Goal: Task Accomplishment & Management: Manage account settings

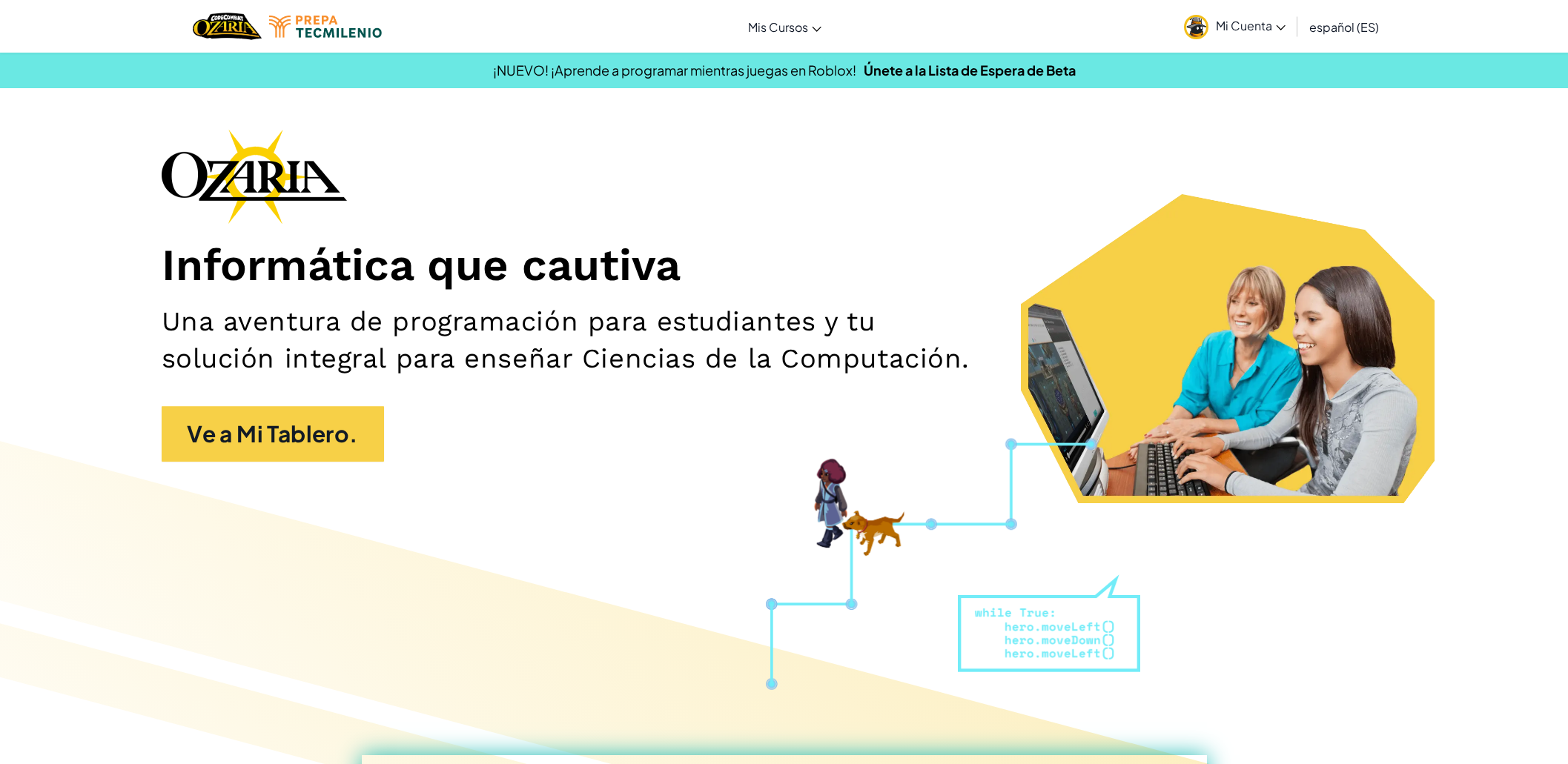
click at [1259, 27] on span "Mi Cuenta" at bounding box center [1250, 25] width 70 height 16
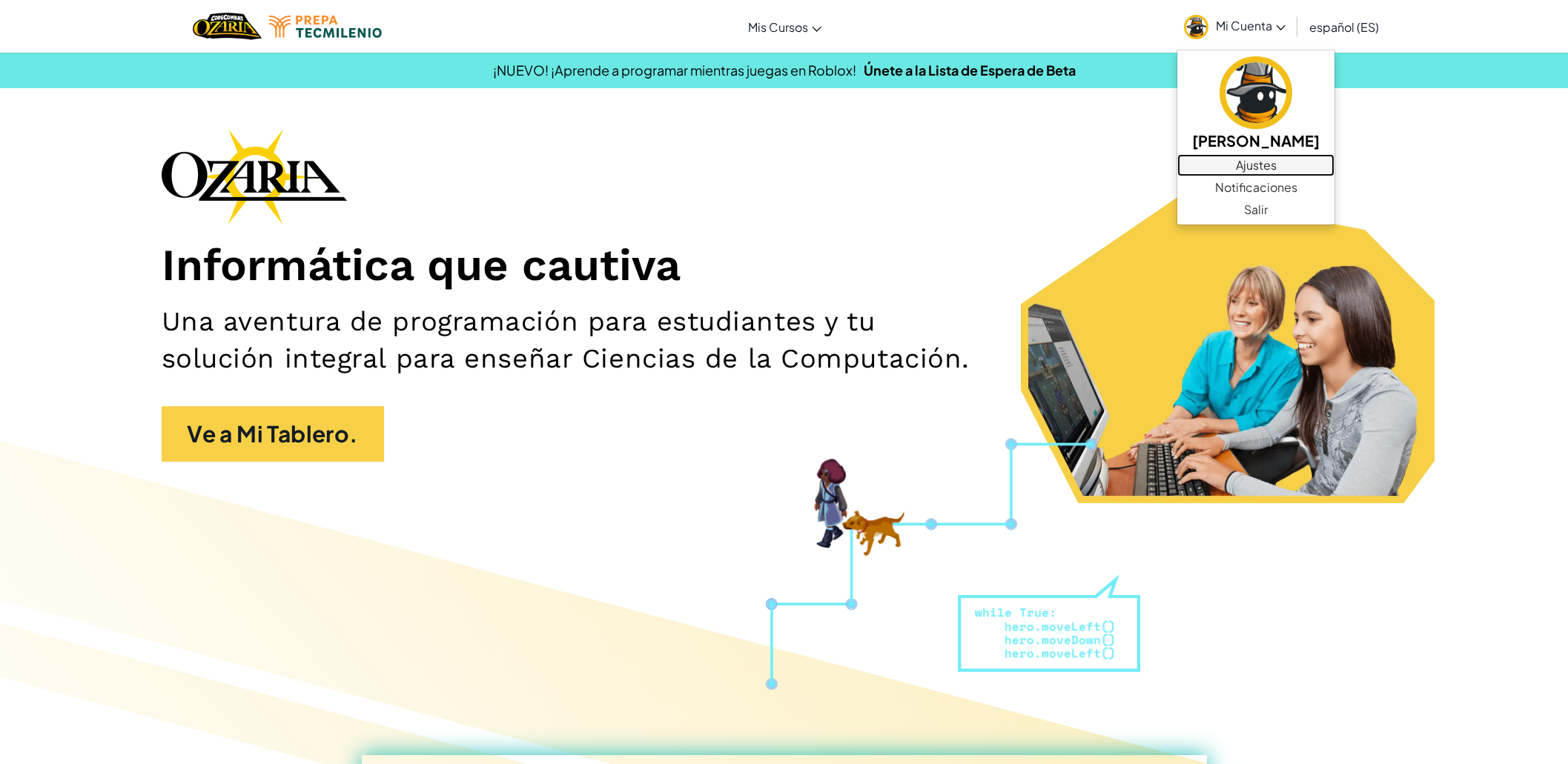
click at [1249, 162] on link "Ajustes" at bounding box center [1255, 165] width 157 height 22
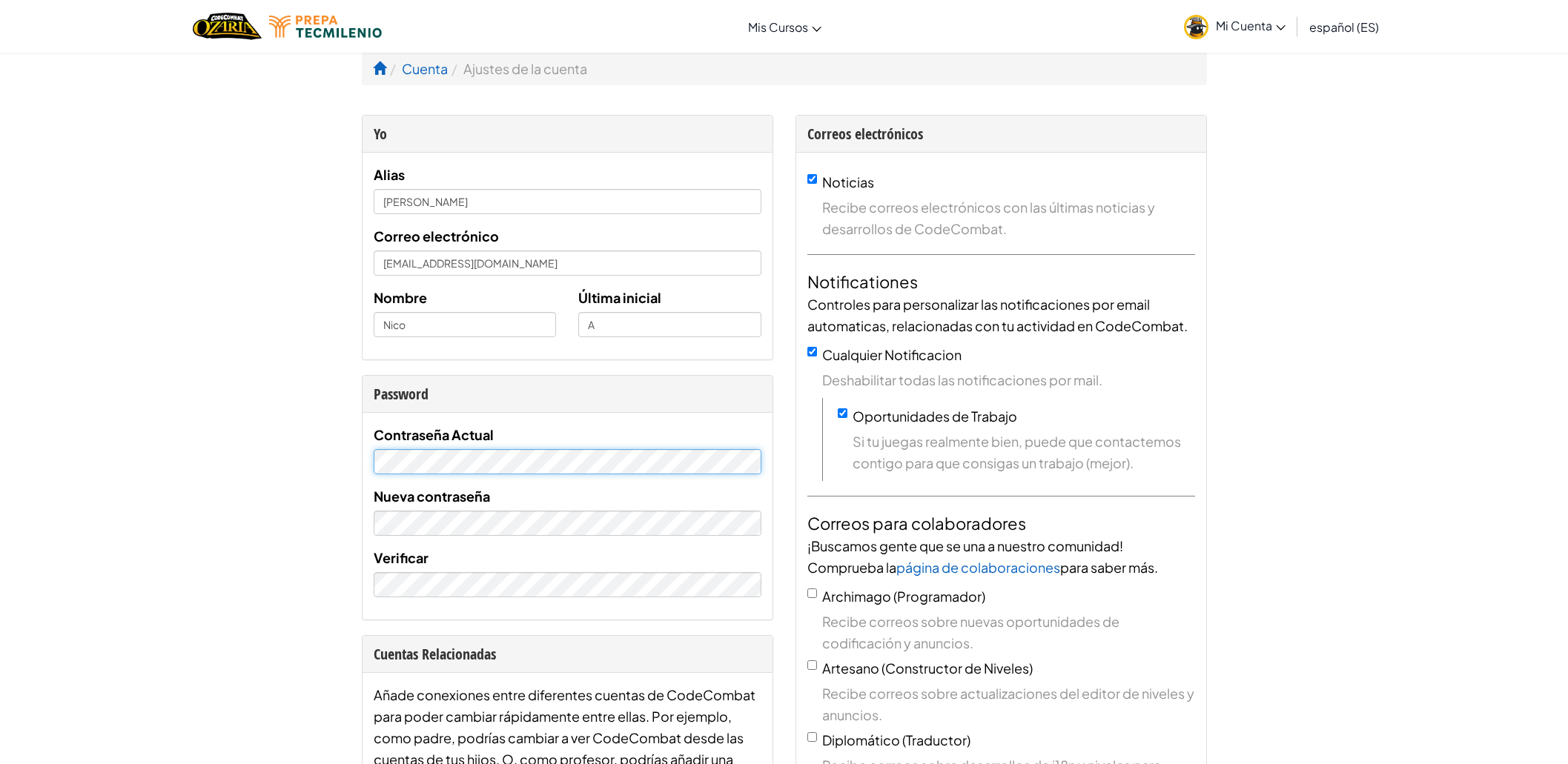
click at [366, 464] on div "Contraseña Actual Nueva contraseña Verificar" at bounding box center [567, 516] width 410 height 207
